Goal: Task Accomplishment & Management: Manage account settings

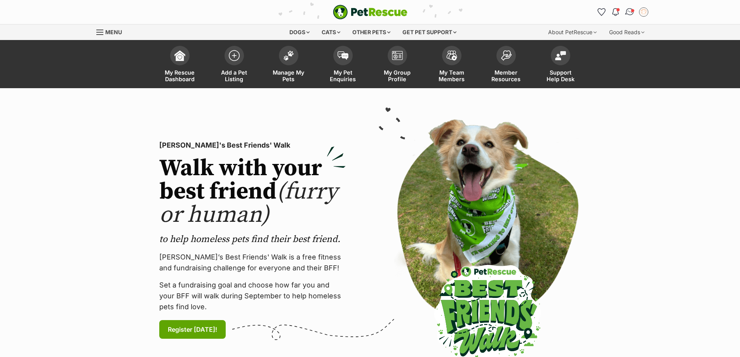
click at [628, 13] on img "Conversations" at bounding box center [629, 12] width 10 height 10
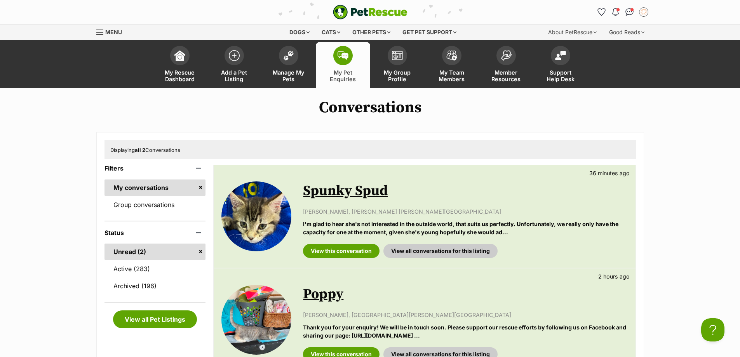
click at [317, 294] on link "Poppy" at bounding box center [323, 293] width 40 height 17
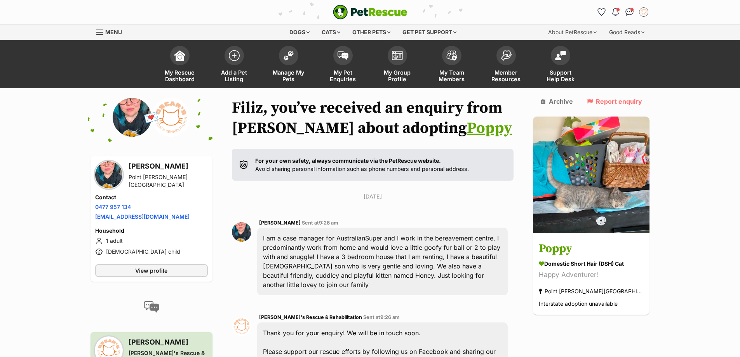
click at [467, 134] on link "Poppy" at bounding box center [489, 127] width 45 height 19
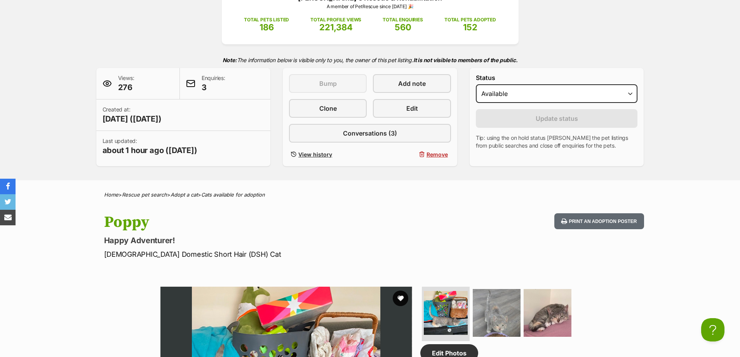
scroll to position [78, 0]
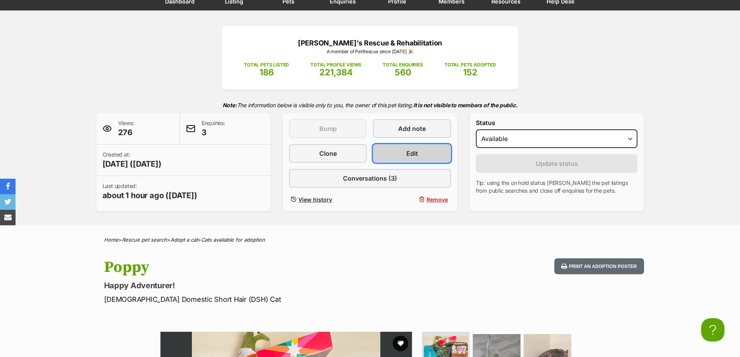
click at [414, 153] on span "Edit" at bounding box center [412, 153] width 12 height 9
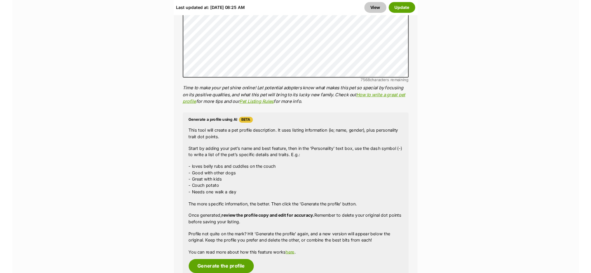
scroll to position [738, 0]
